Goal: Entertainment & Leisure: Consume media (video, audio)

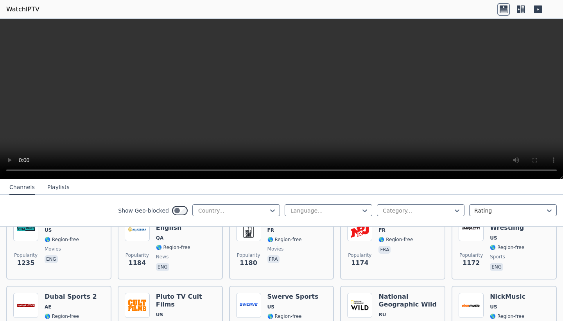
scroll to position [881, 0]
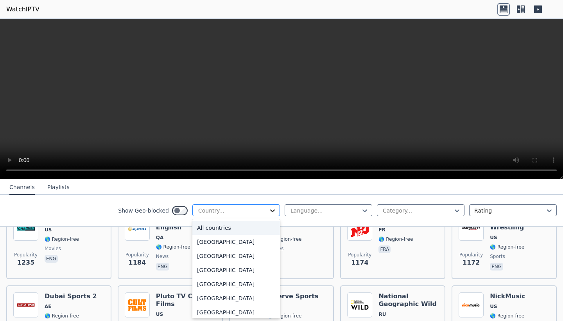
click at [270, 211] on icon at bounding box center [273, 211] width 8 height 8
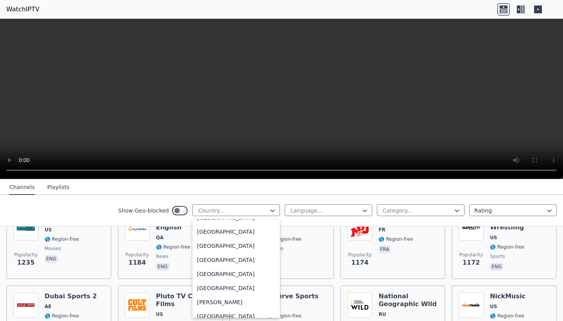
scroll to position [451, 0]
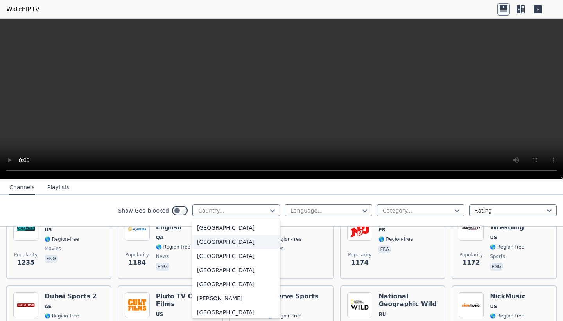
click at [214, 243] on div "[GEOGRAPHIC_DATA]" at bounding box center [236, 242] width 88 height 14
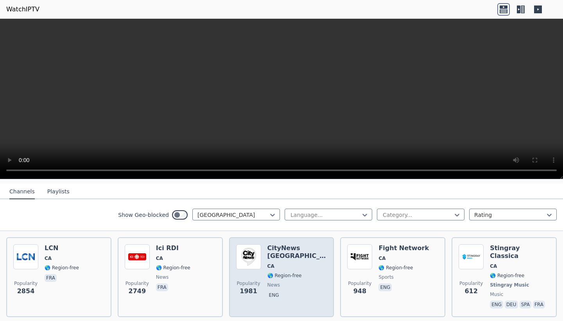
scroll to position [84, 0]
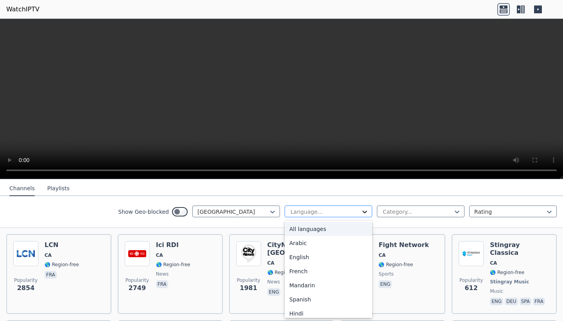
click at [361, 214] on icon at bounding box center [365, 212] width 8 height 8
click at [337, 270] on div "French" at bounding box center [329, 271] width 88 height 14
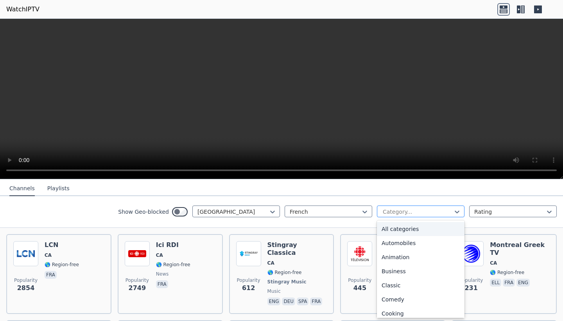
click at [427, 214] on div at bounding box center [417, 212] width 71 height 8
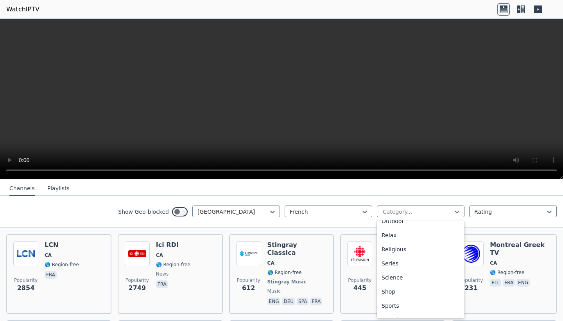
scroll to position [262, 0]
click at [410, 307] on div "Sports" at bounding box center [421, 305] width 88 height 14
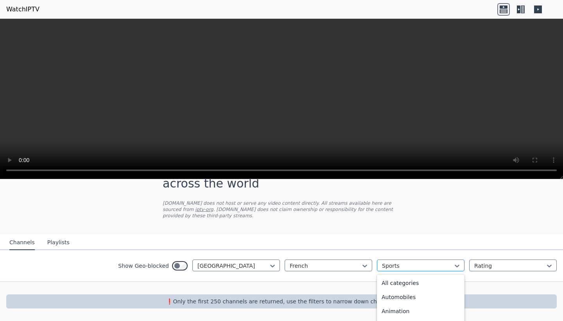
scroll to position [241, 0]
click at [419, 264] on div at bounding box center [417, 266] width 71 height 8
click at [417, 287] on div "All categories" at bounding box center [421, 283] width 88 height 14
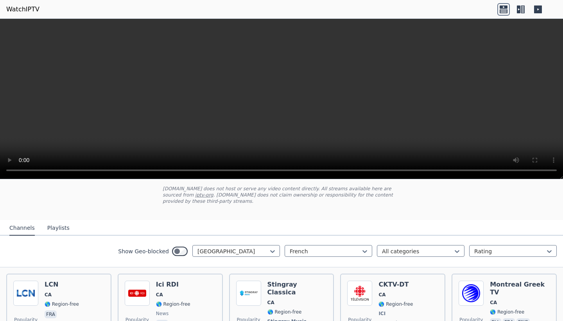
scroll to position [39, 0]
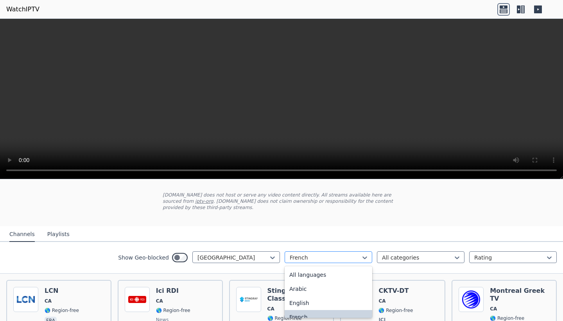
click at [338, 257] on div at bounding box center [325, 257] width 71 height 8
click at [330, 273] on div "All languages" at bounding box center [329, 275] width 88 height 14
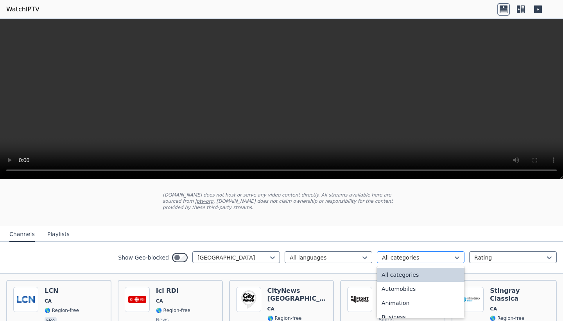
click at [408, 260] on div at bounding box center [417, 257] width 71 height 8
click at [405, 284] on div "Sports" at bounding box center [421, 284] width 88 height 14
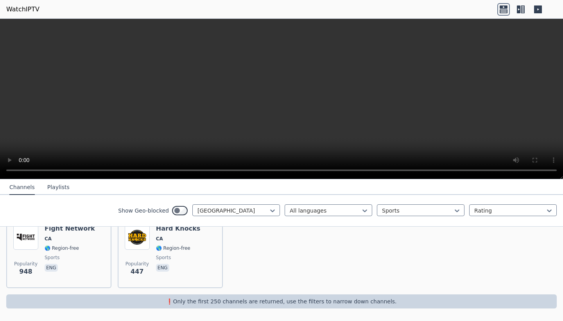
scroll to position [101, 0]
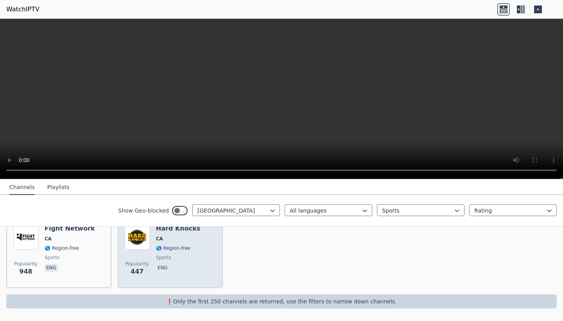
click at [151, 244] on div "Popularity 447 Hard Knocks CA 🌎 Region-free sports eng" at bounding box center [170, 252] width 91 height 56
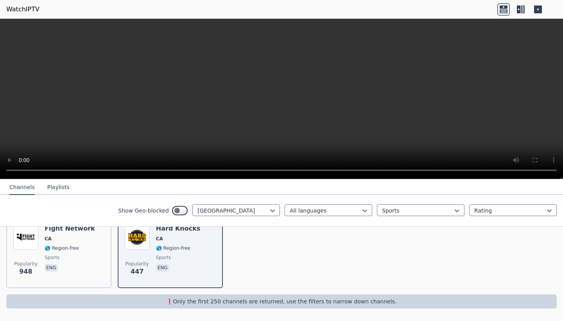
click at [281, 98] on video at bounding box center [281, 99] width 563 height 160
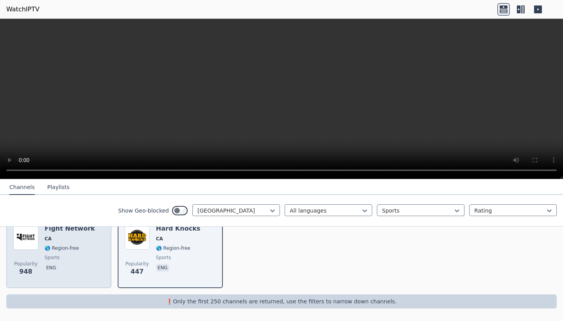
click at [78, 261] on div "Fight Network CA 🌎 Region-free sports eng" at bounding box center [70, 252] width 50 height 56
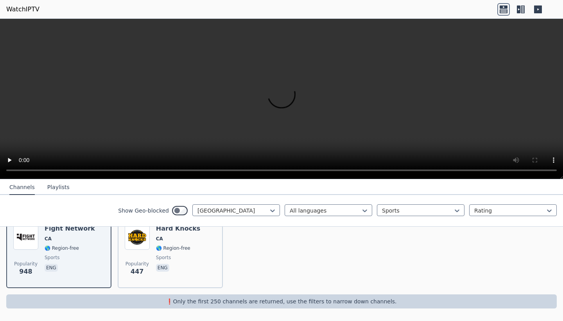
scroll to position [0, 0]
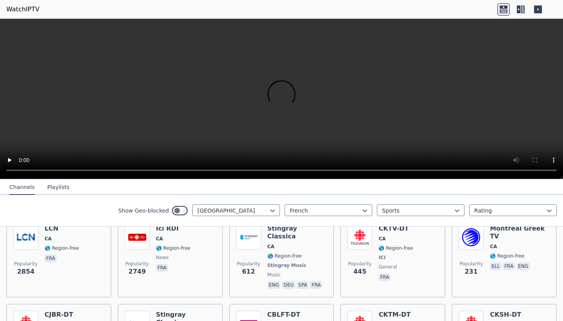
scroll to position [31, 0]
